Goal: Transaction & Acquisition: Purchase product/service

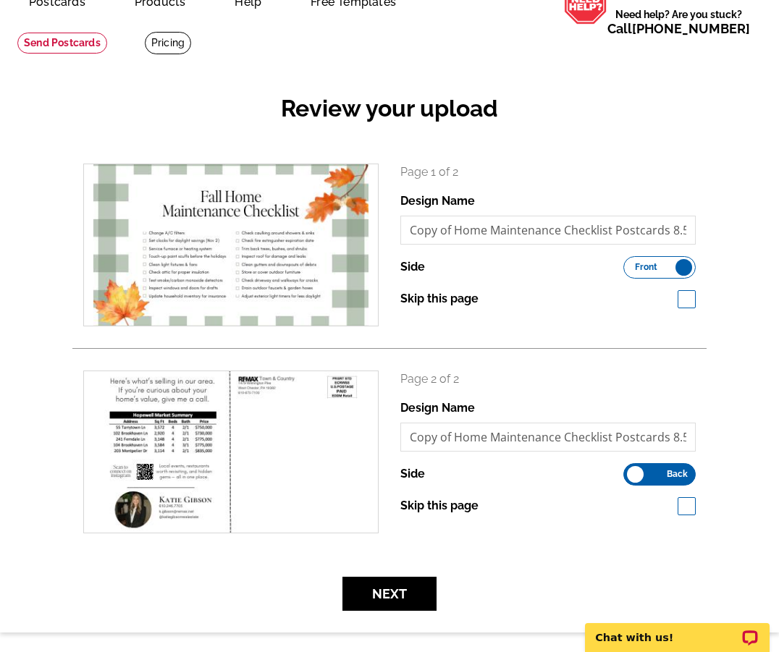
scroll to position [33, 0]
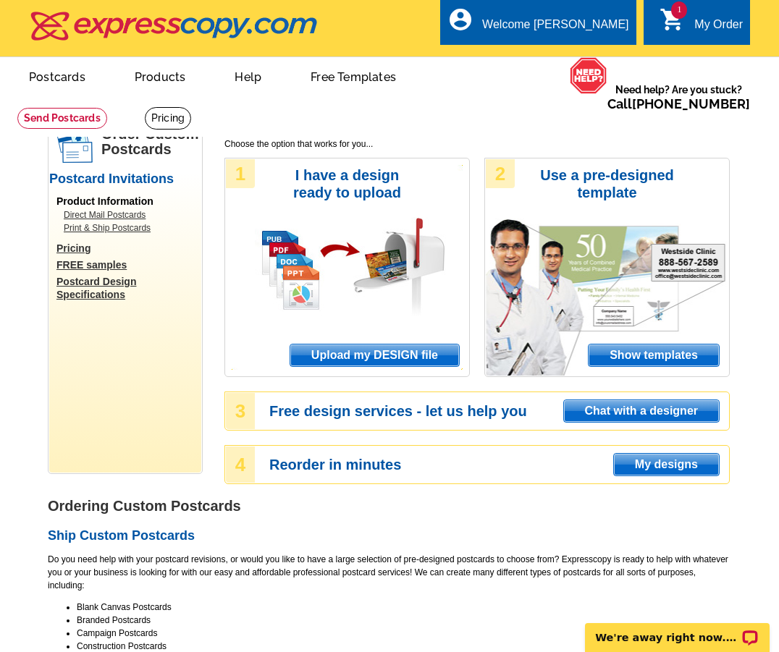
click at [357, 353] on span "Upload my DESIGN file" at bounding box center [374, 355] width 169 height 22
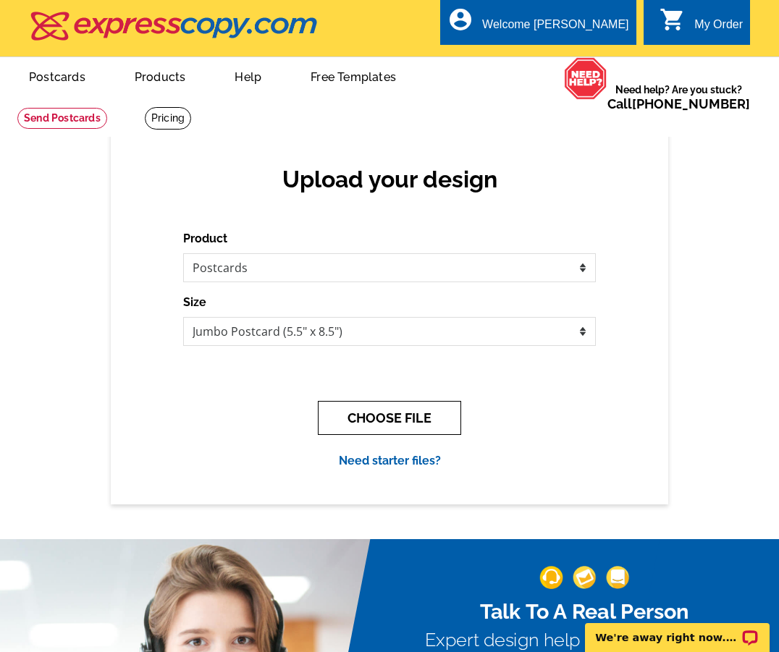
click at [358, 420] on button "CHOOSE FILE" at bounding box center [389, 418] width 143 height 34
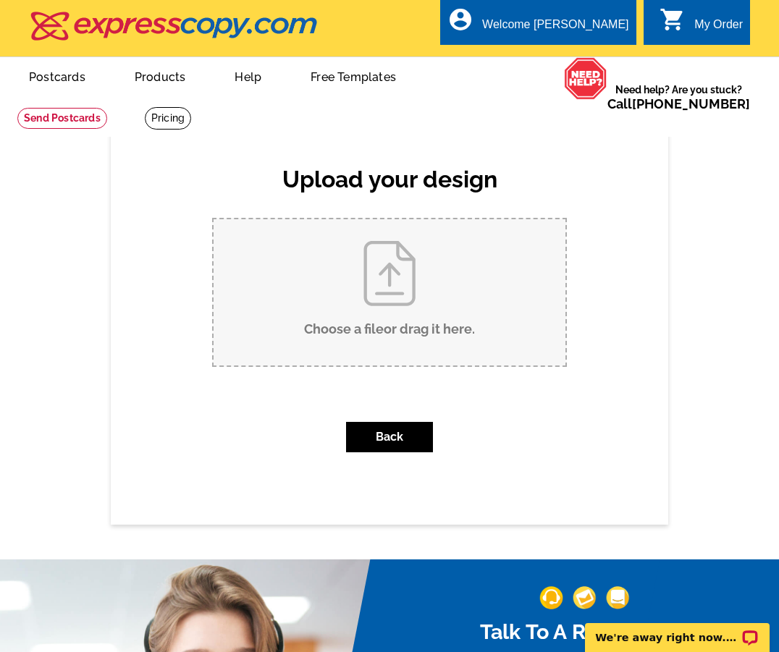
click at [371, 277] on input "Choose a file or drag it here ." at bounding box center [389, 292] width 352 height 146
type input "C:\fakepath\Copy of Home Maintenance Checklist Postcards (8.5 x 5 in) (1).pdf"
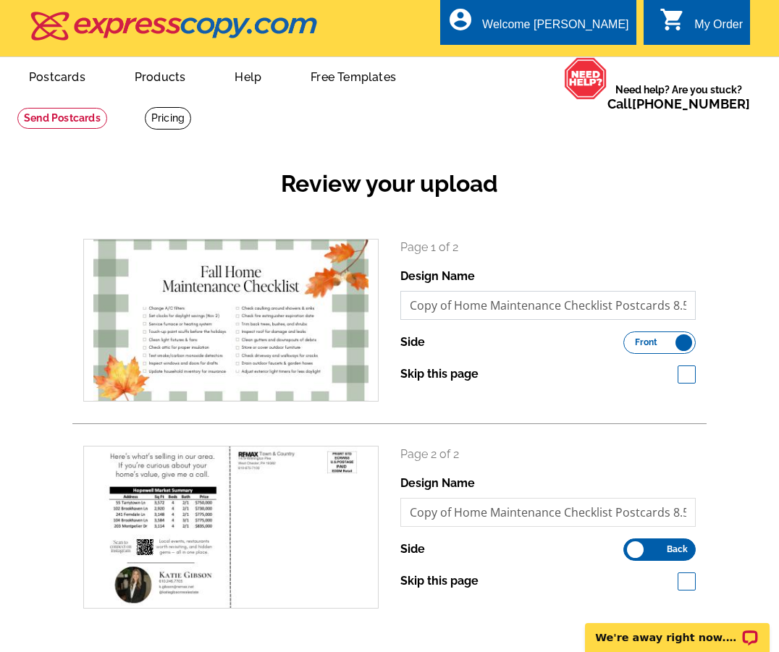
click at [544, 316] on input "Copy of Home Maintenance Checklist Postcards 8.5 x 5 in 1 1" at bounding box center [547, 305] width 295 height 29
click at [538, 308] on input "Copy of Home Maintenance Checklist Postcards 8.5 x 5 in 1 1" at bounding box center [547, 305] width 295 height 29
click at [47, 71] on link "Postcards" at bounding box center [56, 76] width 101 height 34
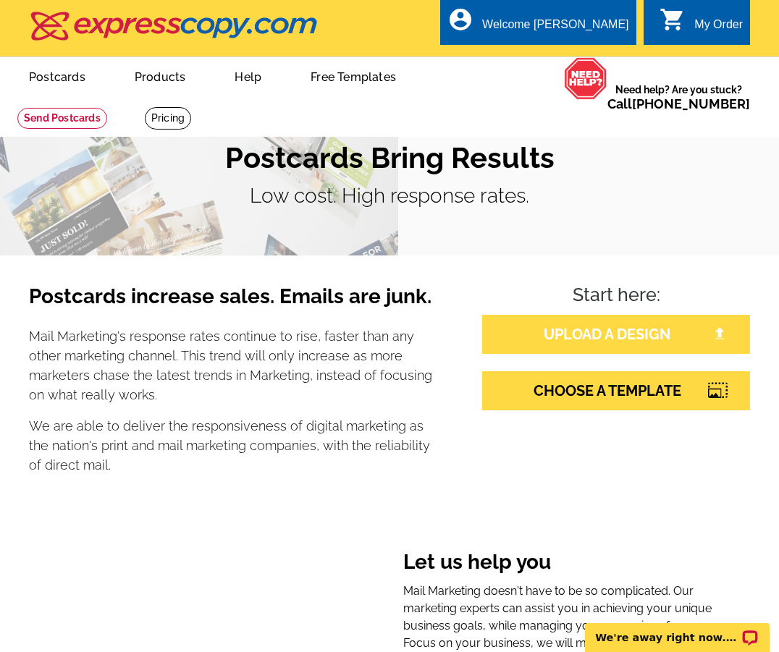
click at [598, 351] on link "UPLOAD A DESIGN" at bounding box center [616, 334] width 268 height 39
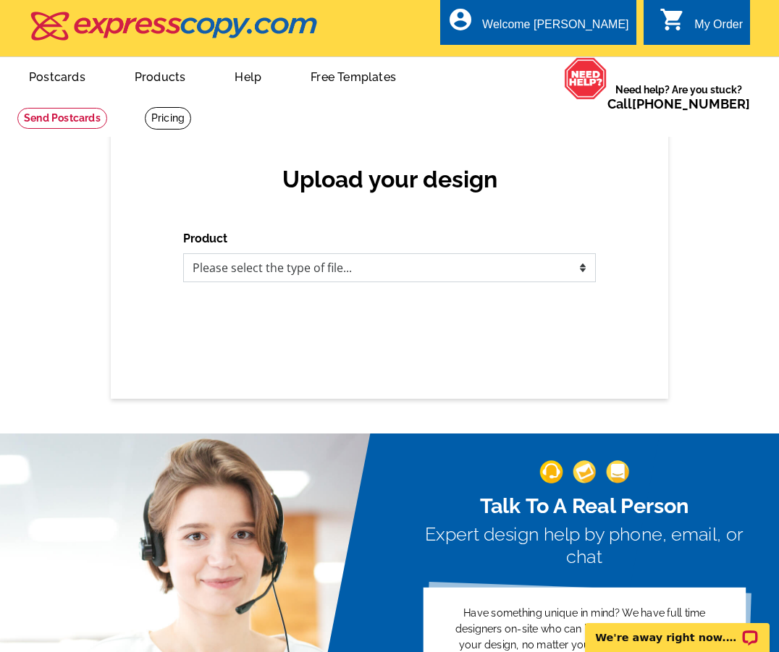
click at [494, 265] on select "Please select the type of file... Postcards Business Cards Letters and flyers G…" at bounding box center [389, 267] width 413 height 29
select select "1"
click at [183, 253] on select "Please select the type of file... Postcards Business Cards Letters and flyers G…" at bounding box center [389, 267] width 413 height 29
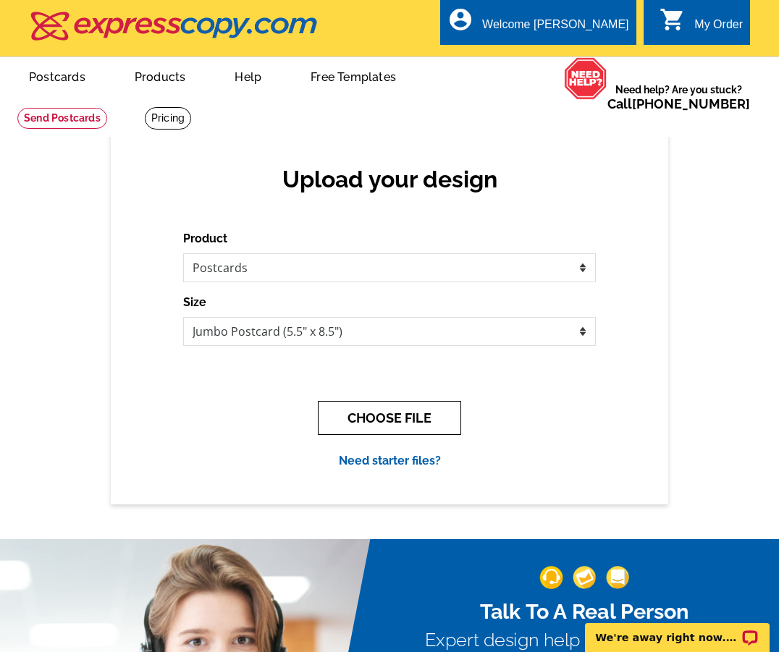
click at [382, 415] on button "CHOOSE FILE" at bounding box center [389, 418] width 143 height 34
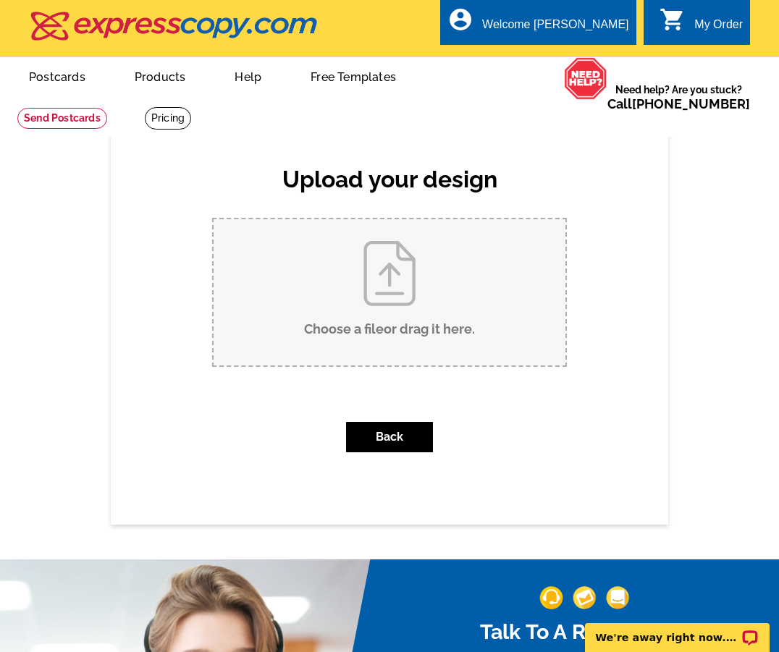
click at [407, 278] on input "Choose a file or drag it here ." at bounding box center [389, 292] width 352 height 146
type input "C:\fakepath\Copy of Home Maintenance Checklist Postcards (8.5 x 5 in) (1).pdf"
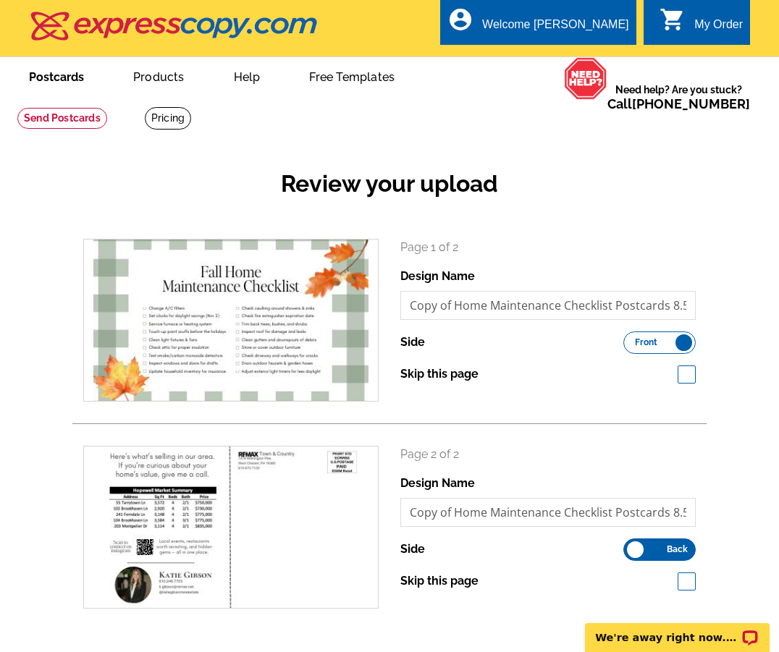
click at [66, 72] on link "Postcards" at bounding box center [56, 76] width 101 height 34
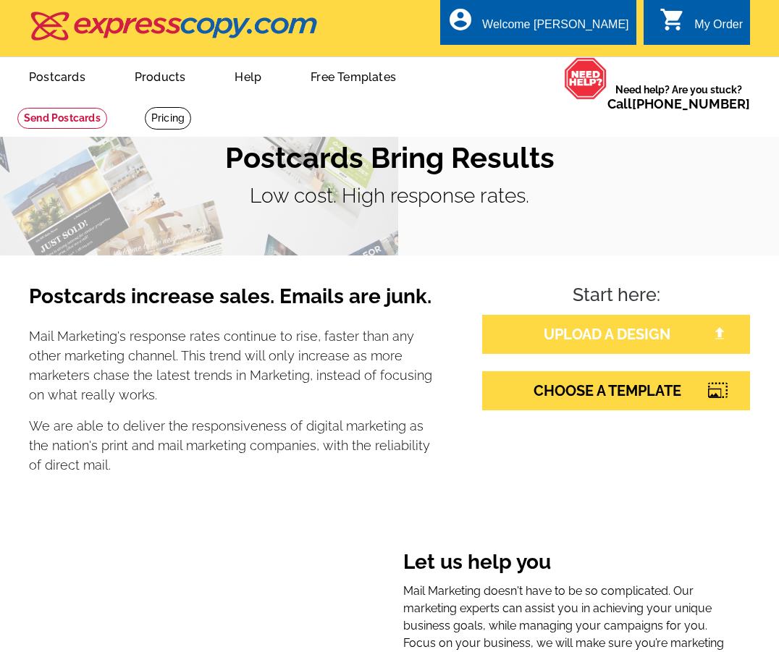
click at [546, 340] on link "UPLOAD A DESIGN" at bounding box center [616, 334] width 268 height 39
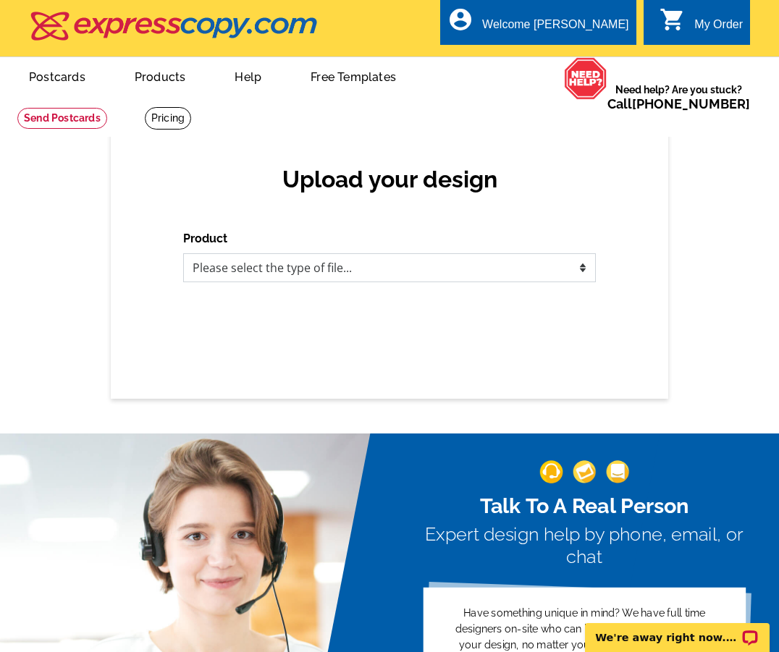
click at [446, 273] on select "Please select the type of file... Postcards Business Cards Letters and flyers G…" at bounding box center [389, 267] width 413 height 29
select select "1"
click at [183, 253] on select "Please select the type of file... Postcards Business Cards Letters and flyers G…" at bounding box center [389, 267] width 413 height 29
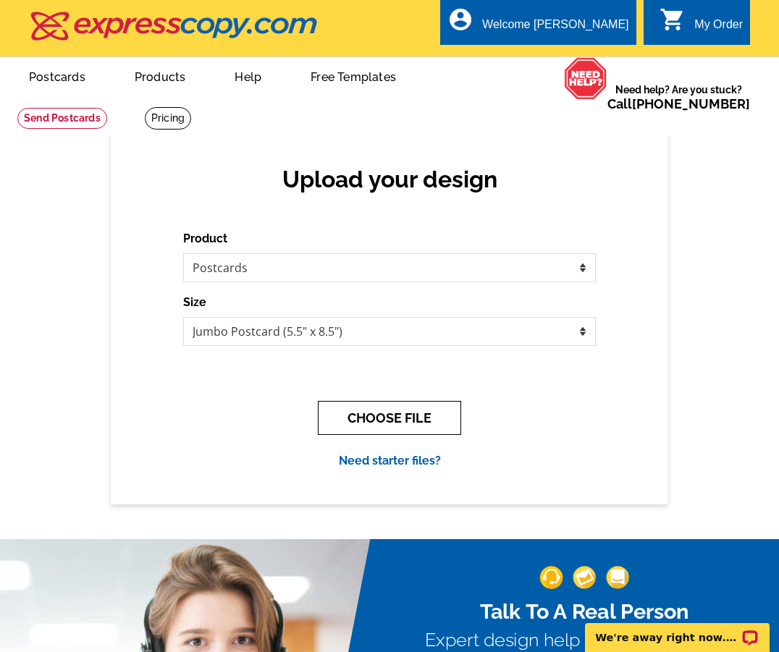
click at [365, 409] on button "CHOOSE FILE" at bounding box center [389, 418] width 143 height 34
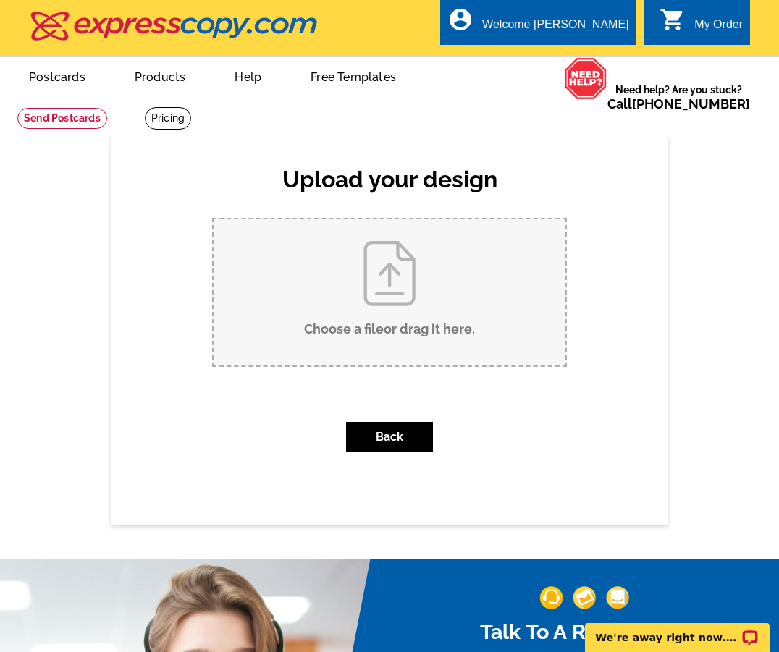
click at [373, 277] on input "Choose a file or drag it here ." at bounding box center [389, 292] width 352 height 146
type input "C:\fakepath\Copy of Home Maintenance Checklist Postcards (8.5 x 5 in) (1).pdf"
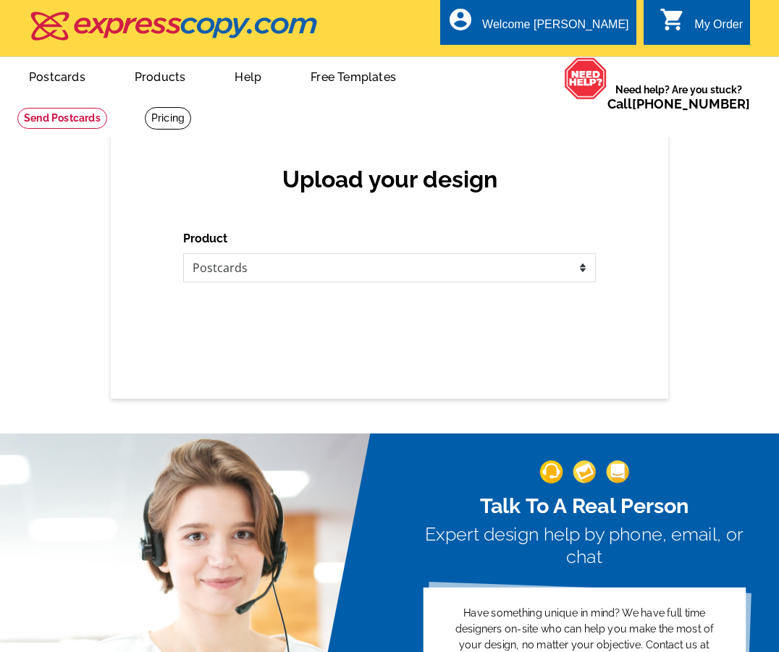
select select "1"
click at [359, 266] on select "Please select the type of file... Postcards Business Cards Letters and flyers G…" at bounding box center [389, 267] width 413 height 29
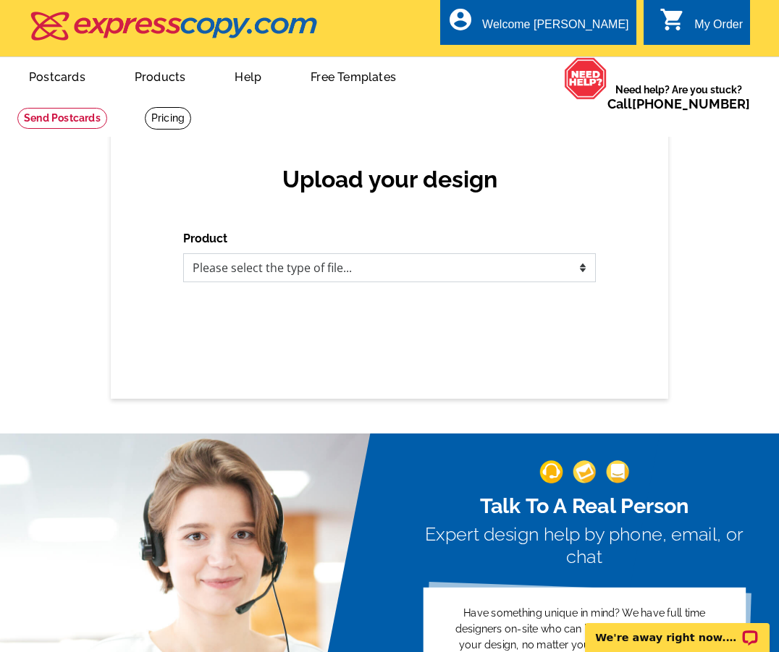
select select "1"
click at [183, 253] on select "Please select the type of file... Postcards Business Cards Letters and flyers G…" at bounding box center [389, 267] width 413 height 29
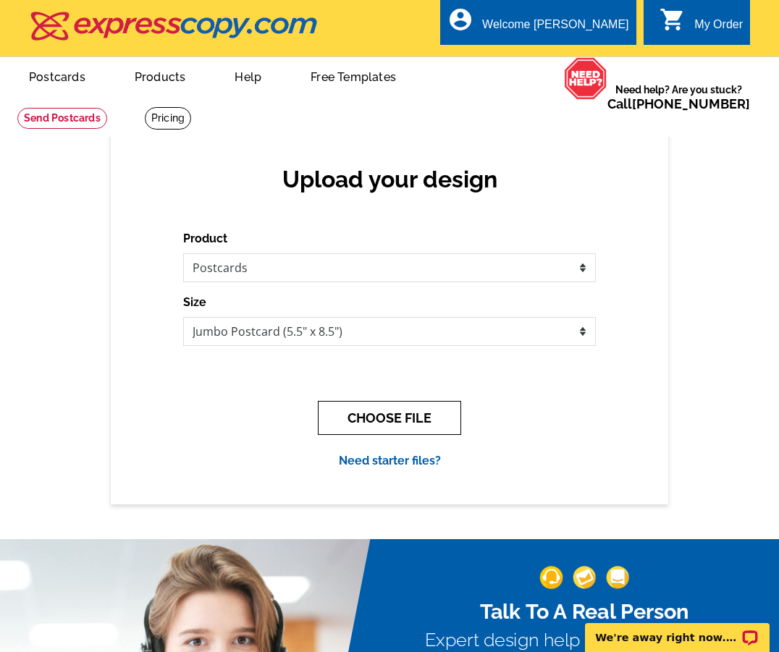
click at [371, 428] on button "CHOOSE FILE" at bounding box center [389, 418] width 143 height 34
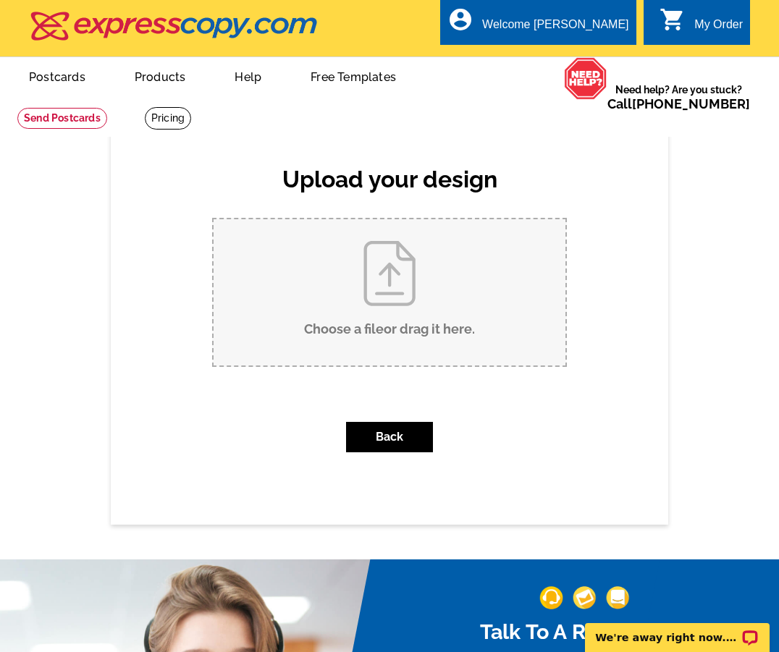
click at [369, 303] on input "Choose a file or drag it here ." at bounding box center [389, 292] width 352 height 146
type input "C:\fakepath\Copy of Home Maintenance Checklist Postcards (8.5 x 5 in) (1).pdf"
